Goal: Task Accomplishment & Management: Manage account settings

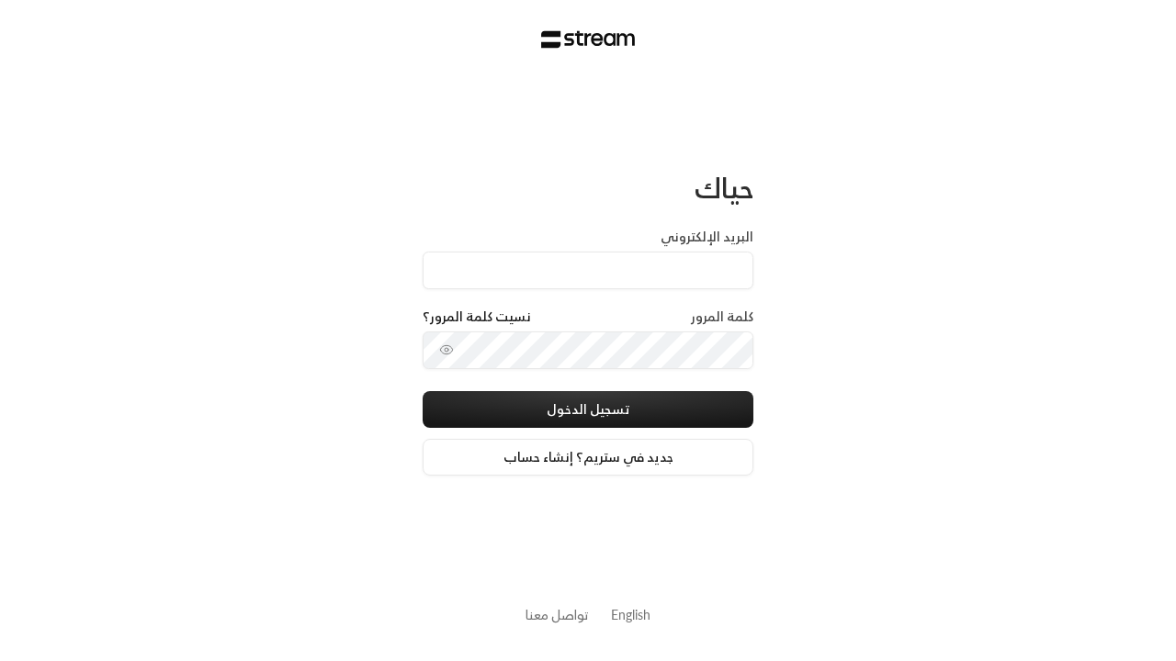
click at [687, 268] on input "البريد الإلكتروني" at bounding box center [588, 271] width 331 height 38
click at [588, 270] on input "البريد الإلكتروني" at bounding box center [588, 271] width 331 height 38
paste input "technology+staging@streampay.sa"
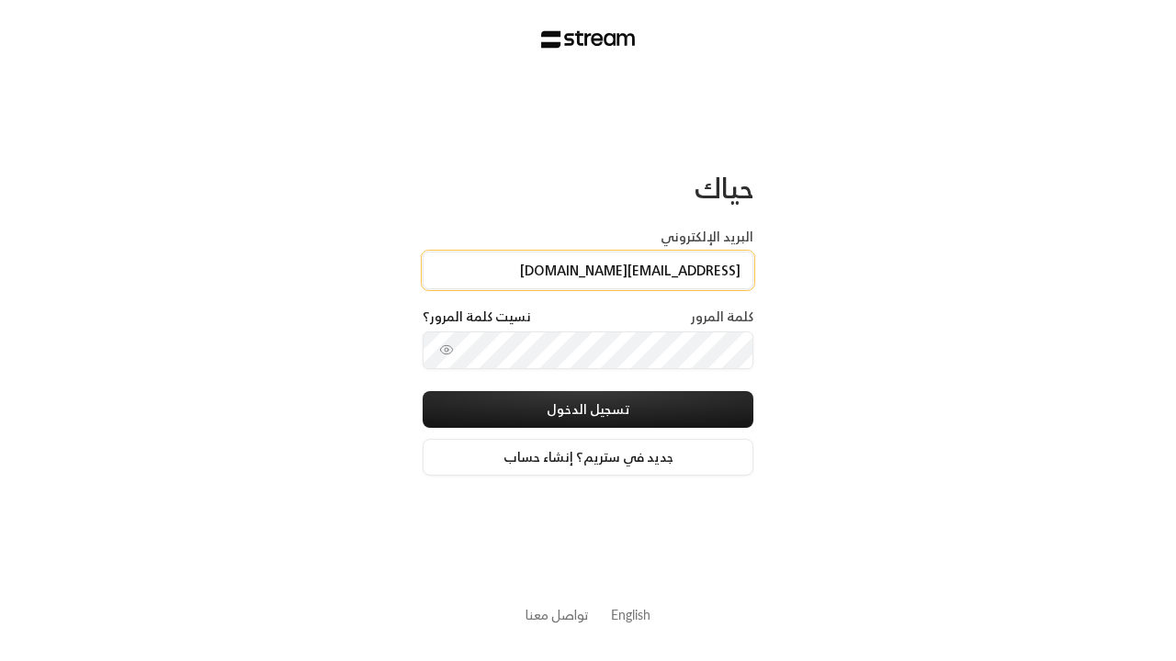
type input "technology+staging@streampay.sa"
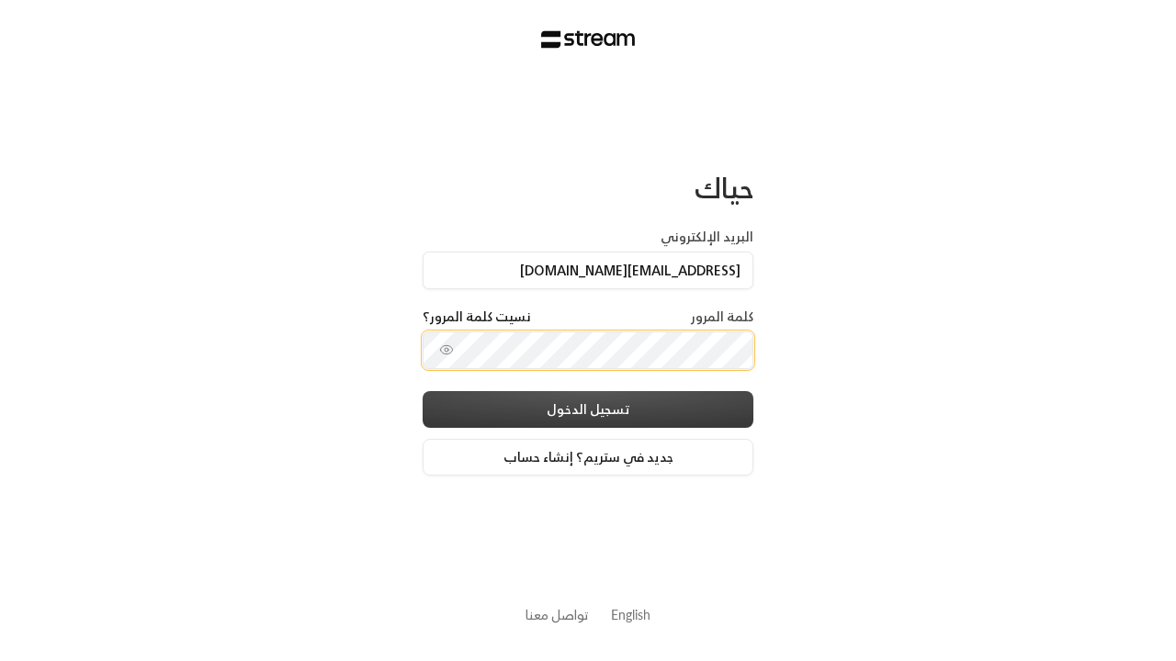
click at [655, 402] on button "تسجيل الدخول" at bounding box center [588, 409] width 331 height 37
click at [588, 409] on button "تسجيل الدخول" at bounding box center [588, 409] width 331 height 37
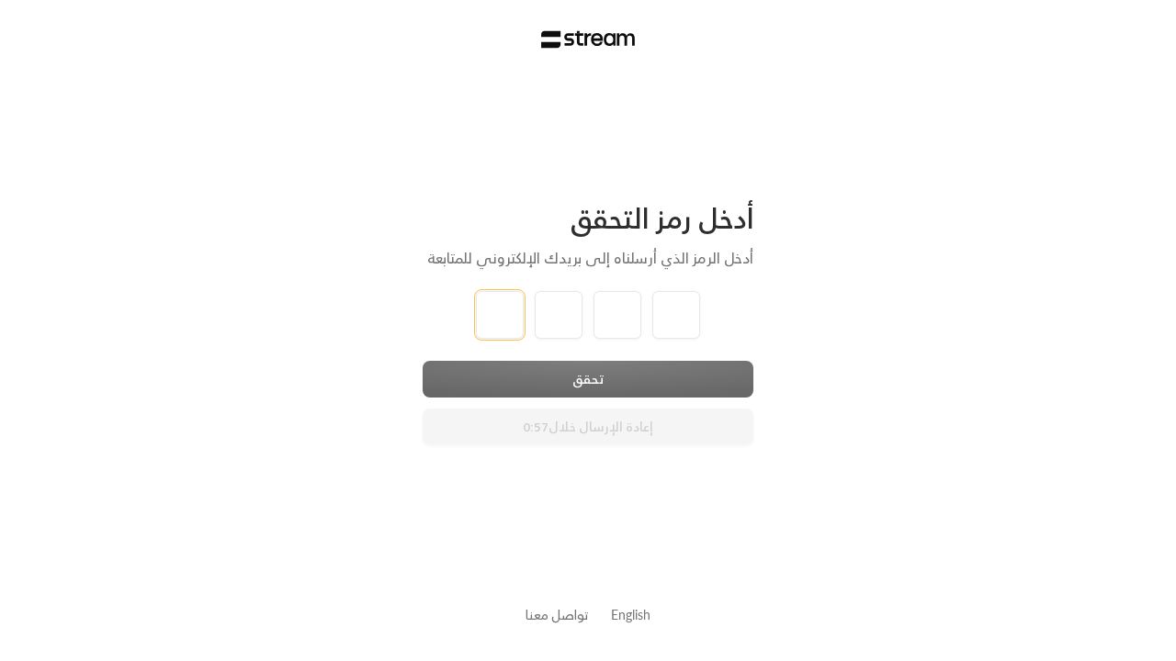
type input "1"
type input "2"
type input "3"
type input "4"
